Goal: Book appointment/travel/reservation

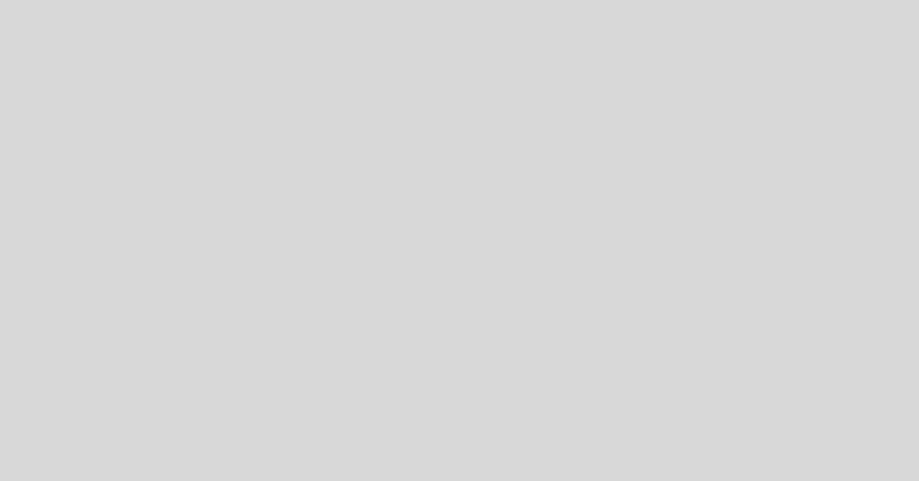
select select "es"
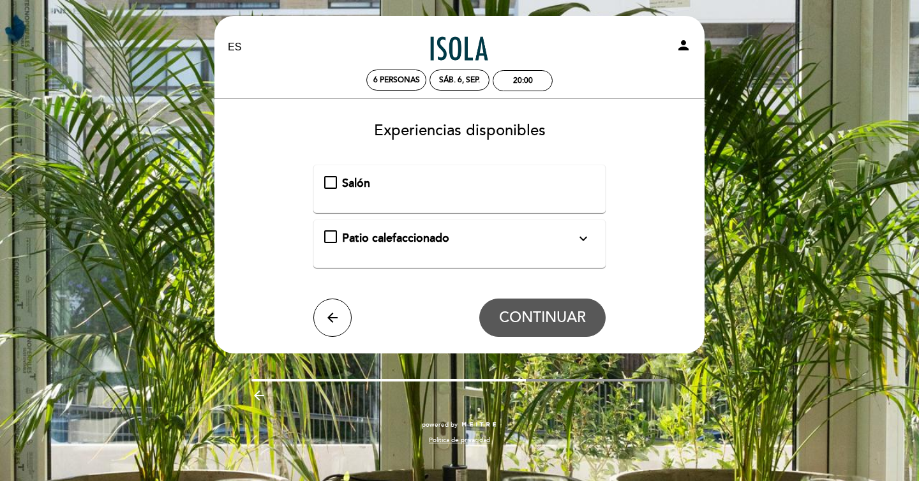
click at [331, 236] on div "Patio calefaccionado expand_more" at bounding box center [459, 238] width 271 height 17
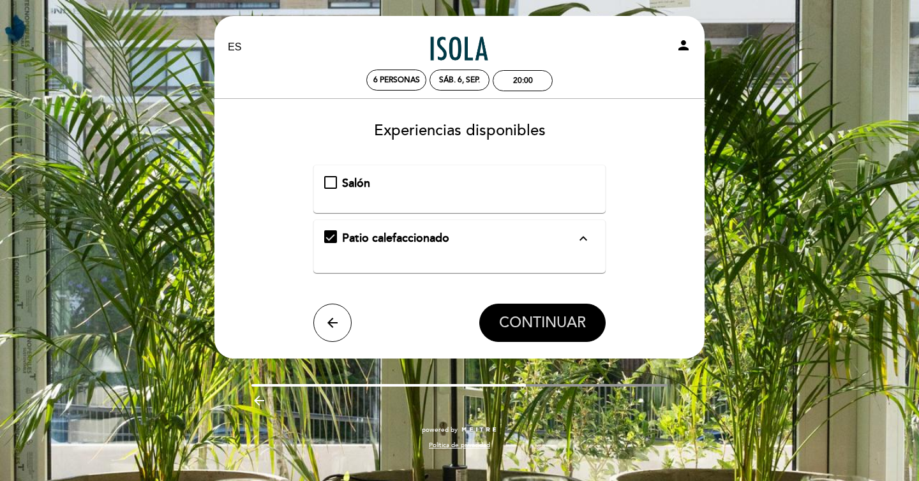
click at [553, 323] on span "CONTINUAR" at bounding box center [542, 323] width 87 height 18
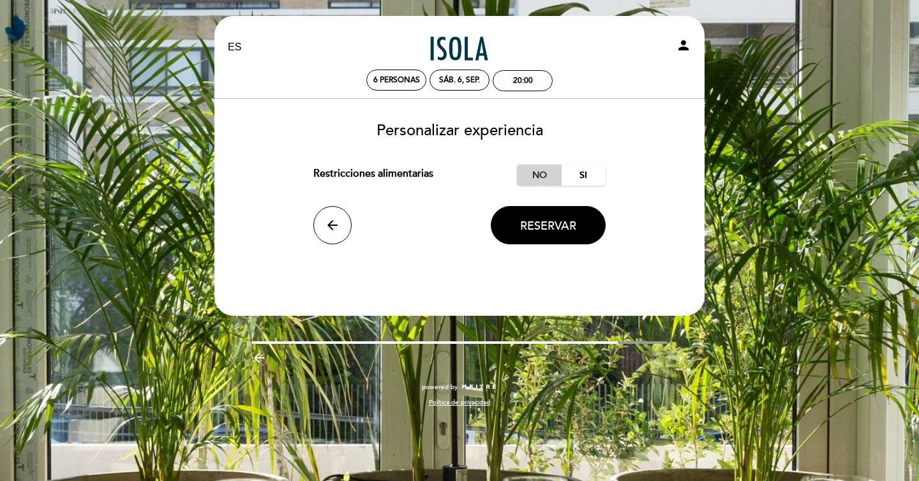
click at [540, 177] on label "No" at bounding box center [539, 175] width 45 height 21
click at [553, 224] on span "Reservar" at bounding box center [548, 226] width 56 height 14
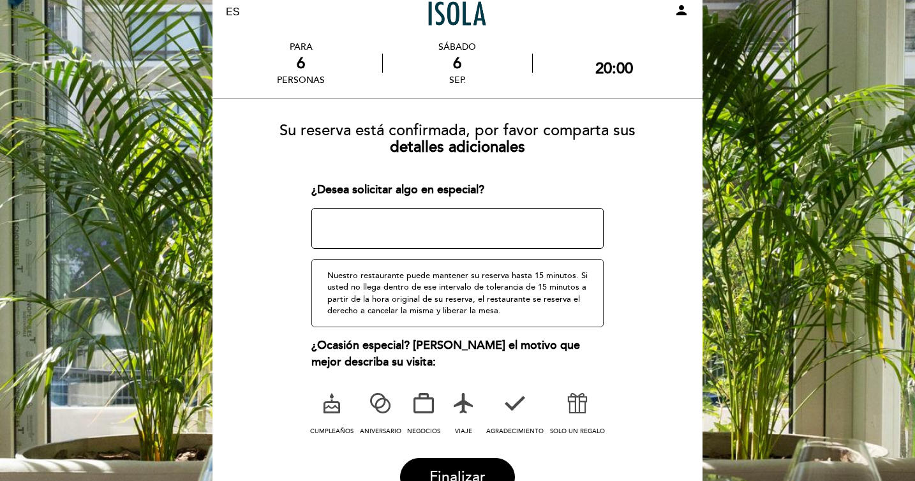
scroll to position [130, 0]
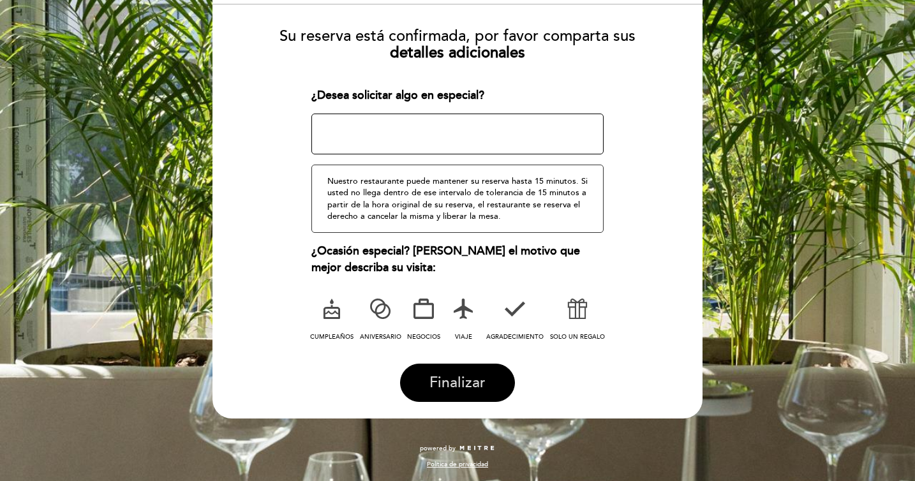
click at [461, 386] on span "Finalizar" at bounding box center [457, 383] width 56 height 18
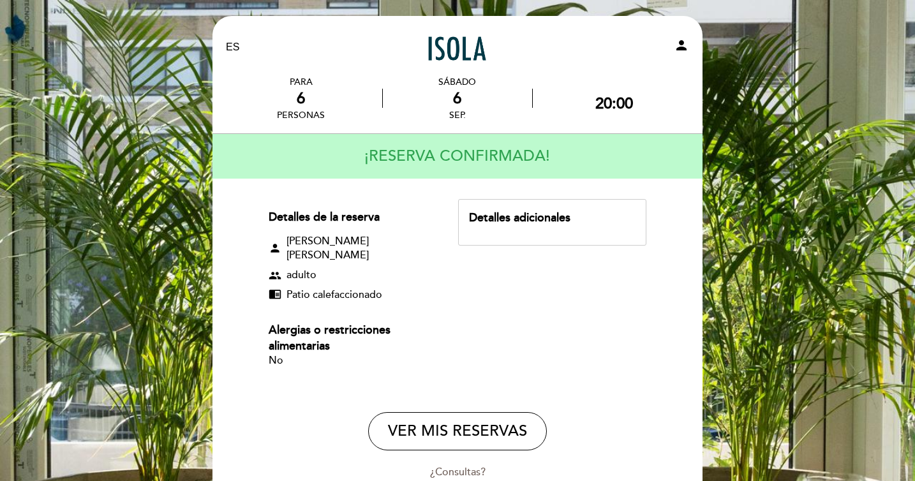
scroll to position [78, 0]
